Goal: Task Accomplishment & Management: Complete application form

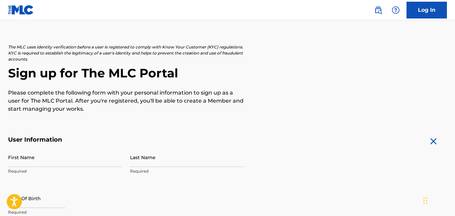
scroll to position [22, 0]
click at [86, 160] on input "First Name" at bounding box center [65, 157] width 114 height 19
type input "[PERSON_NAME]"
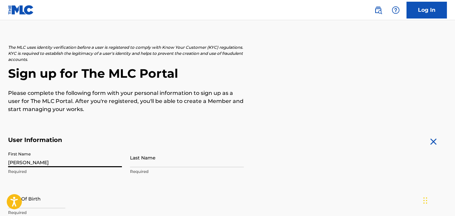
type input "Ajoberhi"
type input "[GEOGRAPHIC_DATA]"
type input "234"
type input "905"
type input "3069702"
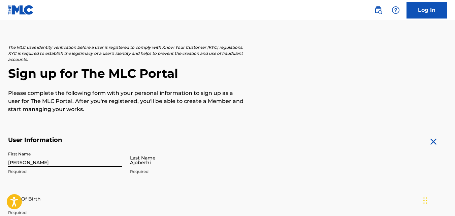
type input "[EMAIL_ADDRESS][DOMAIN_NAME]"
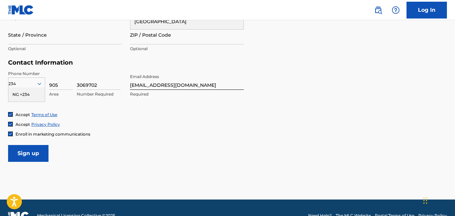
scroll to position [295, 0]
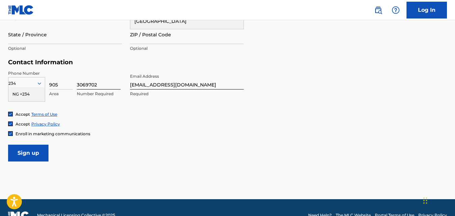
click at [77, 84] on input "3069702" at bounding box center [99, 79] width 44 height 19
type input "campus 3"
type input "green [PERSON_NAME]"
type input "abraka"
type input "DELTA"
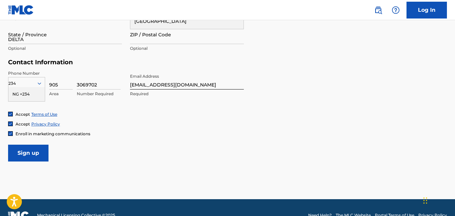
type input "330106"
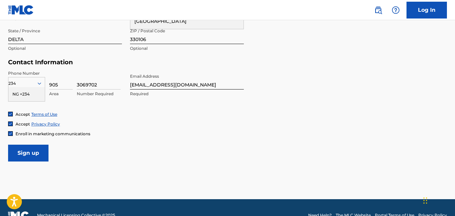
click at [117, 110] on div "Phone Number 234 NG +234 Country Required 905 Area 3069702 Number Required Emai…" at bounding box center [126, 90] width 236 height 41
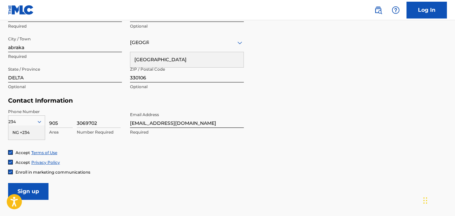
scroll to position [257, 0]
click at [103, 124] on input "3069702" at bounding box center [99, 117] width 44 height 19
type input "3"
click at [104, 121] on input "90530697032" at bounding box center [99, 117] width 44 height 19
type input "9053069702"
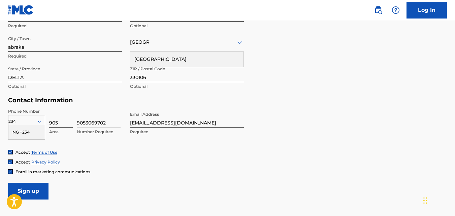
click at [59, 122] on input "905" at bounding box center [61, 117] width 24 height 19
type input "9"
click at [31, 133] on div "NG +234" at bounding box center [26, 132] width 36 height 14
click at [54, 126] on input at bounding box center [61, 117] width 24 height 19
click at [53, 122] on input "+234" at bounding box center [61, 117] width 24 height 19
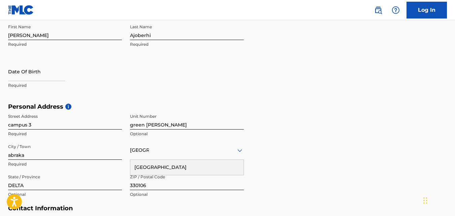
scroll to position [148, 0]
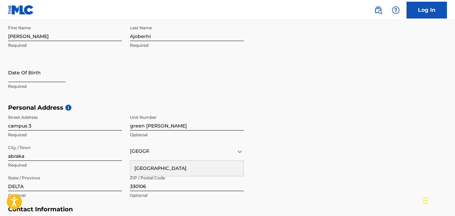
type input "234"
select select "8"
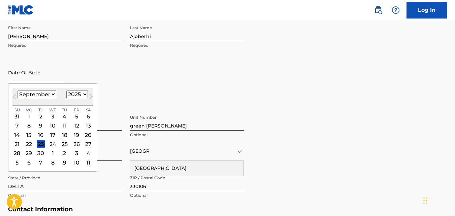
click at [36, 74] on input "text" at bounding box center [36, 72] width 57 height 19
click at [74, 96] on select "1900 1901 1902 1903 1904 1905 1906 1907 1908 1909 1910 1911 1912 1913 1914 1915…" at bounding box center [77, 95] width 22 height 8
select select "2006"
click at [66, 91] on select "1900 1901 1902 1903 1904 1905 1906 1907 1908 1909 1910 1911 1912 1913 1914 1915…" at bounding box center [77, 95] width 22 height 8
click at [40, 94] on select "January February March April May June July August September October November De…" at bounding box center [37, 95] width 39 height 8
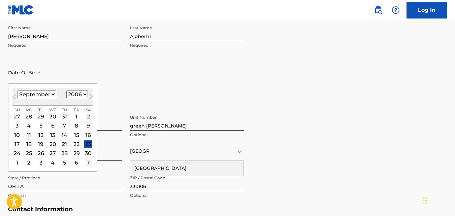
select select "3"
click at [18, 91] on select "January February March April May June July August September October November De…" at bounding box center [37, 95] width 39 height 8
click at [32, 153] on div "24" at bounding box center [29, 153] width 8 height 8
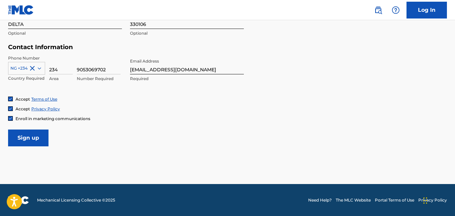
scroll to position [310, 0]
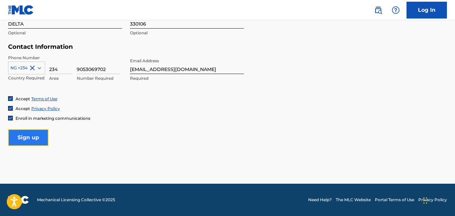
click at [39, 141] on input "Sign up" at bounding box center [28, 137] width 40 height 17
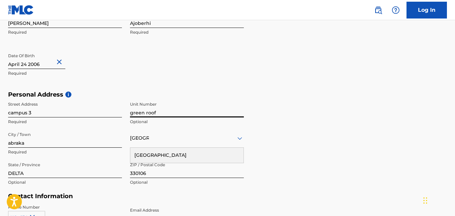
click at [131, 113] on input "green roof" at bounding box center [187, 107] width 114 height 19
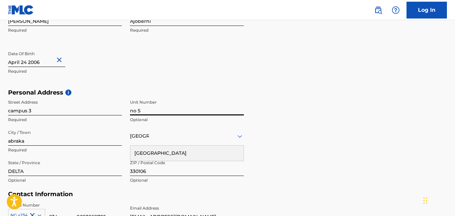
scroll to position [310, 0]
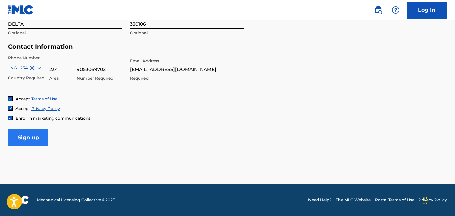
type input "no 5"
click at [18, 140] on input "Sign up" at bounding box center [28, 137] width 40 height 17
click at [31, 136] on input "Sign up" at bounding box center [28, 137] width 40 height 17
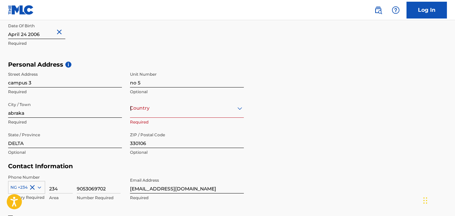
scroll to position [194, 0]
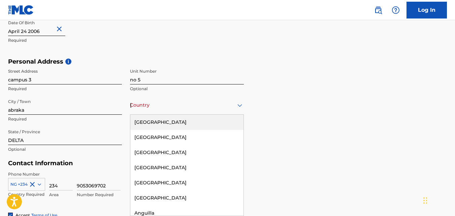
click at [237, 114] on div "Country [GEOGRAPHIC_DATA]" at bounding box center [187, 105] width 114 height 19
type input "nig"
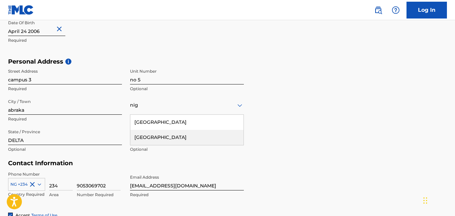
click at [177, 135] on div "[GEOGRAPHIC_DATA]" at bounding box center [186, 137] width 113 height 15
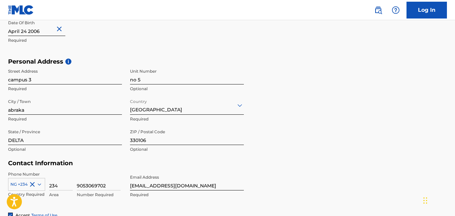
scroll to position [310, 0]
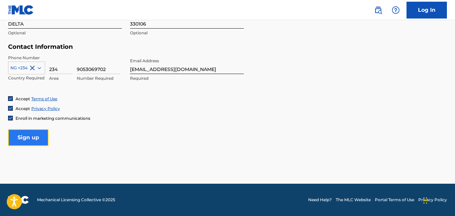
click at [34, 140] on input "Sign up" at bounding box center [28, 137] width 40 height 17
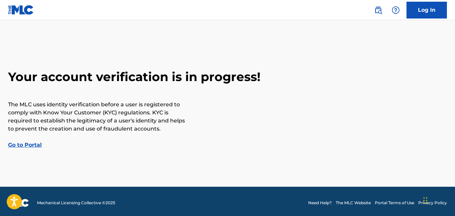
scroll to position [3, 0]
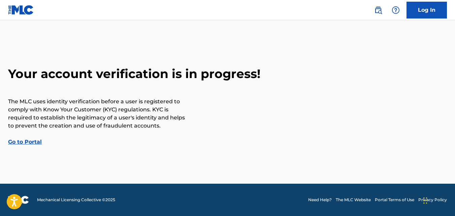
click at [29, 142] on link "Go to Portal" at bounding box center [25, 142] width 34 height 6
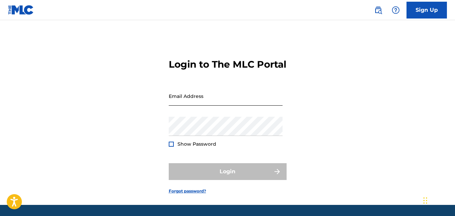
scroll to position [33, 0]
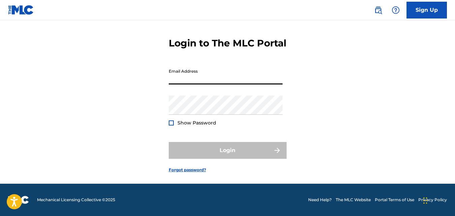
click at [231, 80] on input "Email Address" at bounding box center [226, 74] width 114 height 19
click at [116, 144] on div "Login to The MLC Portal Email Address Password Show Password Login Forgot passw…" at bounding box center [227, 100] width 455 height 168
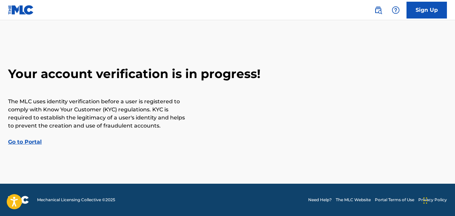
scroll to position [3, 0]
